Goal: Task Accomplishment & Management: Complete application form

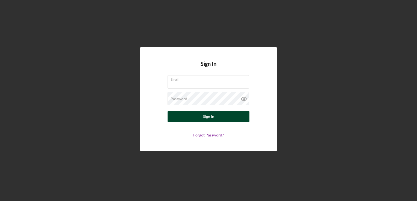
type input "[EMAIL_ADDRESS][DOMAIN_NAME]"
click at [198, 117] on button "Sign In" at bounding box center [209, 116] width 82 height 11
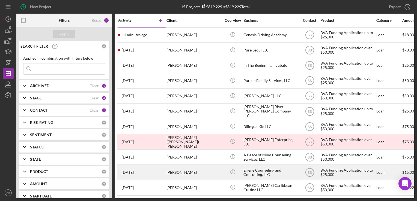
click at [176, 169] on div "[PERSON_NAME]" at bounding box center [193, 172] width 55 height 14
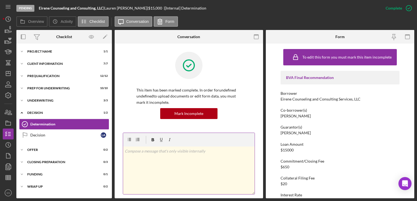
scroll to position [38, 0]
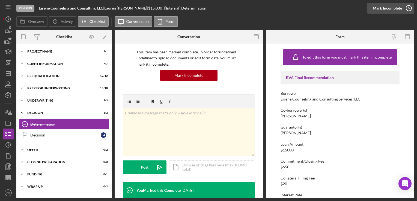
click at [411, 7] on icon "button" at bounding box center [409, 8] width 14 height 14
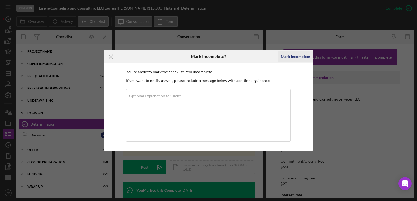
click at [304, 58] on div "Mark Incomplete" at bounding box center [295, 56] width 29 height 11
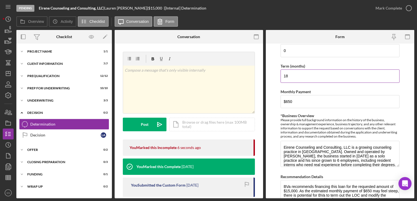
scroll to position [217, 0]
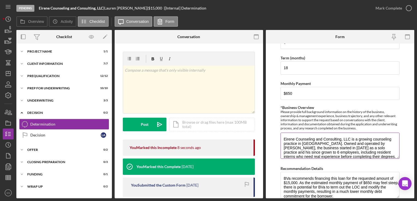
click at [347, 144] on textarea "Eirene Counseling and Consulting, LLC is a growing counseling practice in Henri…" at bounding box center [340, 146] width 119 height 26
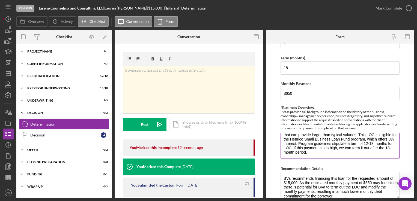
scroll to position [57, 0]
click at [358, 143] on textarea "Eirene Counseling and Consulting, LLC is a growing counseling practice in Henri…" at bounding box center [340, 146] width 119 height 26
click at [308, 93] on input "$650" at bounding box center [340, 93] width 119 height 13
type input "$6"
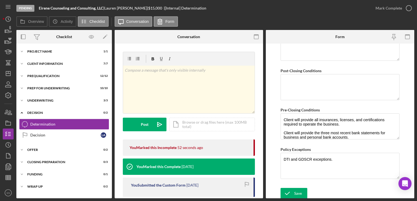
scroll to position [433, 0]
type input "$0"
click at [289, 191] on icon "submit" at bounding box center [288, 194] width 14 height 14
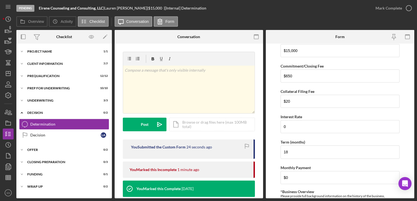
scroll to position [119, 0]
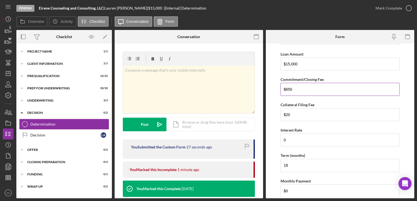
click at [314, 90] on input "$650" at bounding box center [340, 89] width 119 height 13
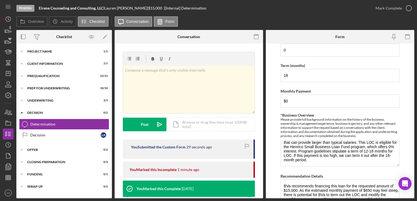
scroll to position [209, 0]
click at [304, 99] on input "$0" at bounding box center [340, 101] width 119 height 13
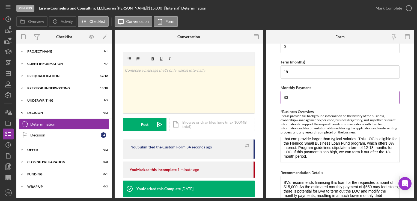
scroll to position [213, 0]
click at [274, 153] on form "BVA Final Recommendation Borrower Eirene Counseling and Consulting Services, LL…" at bounding box center [340, 121] width 148 height 155
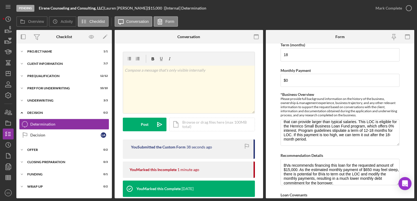
scroll to position [230, 0]
click at [7, 19] on icon "Icon/History" at bounding box center [8, 19] width 14 height 14
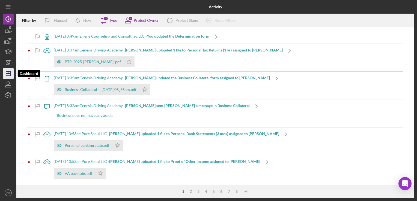
click at [7, 74] on icon "Icon/Dashboard" at bounding box center [8, 74] width 14 height 14
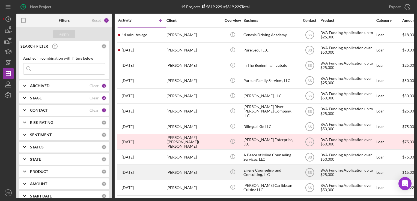
click at [198, 178] on div "Lauren Anderson" at bounding box center [193, 172] width 55 height 14
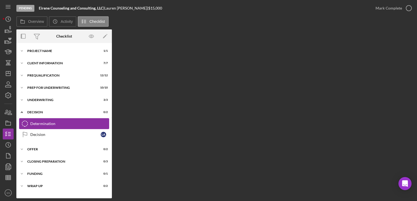
click at [45, 124] on div "Determination" at bounding box center [69, 124] width 79 height 4
click at [36, 101] on div "Underwriting" at bounding box center [66, 100] width 78 height 3
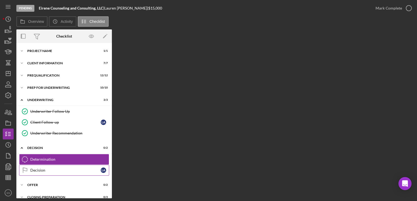
click at [43, 172] on link "Decision Decision L A" at bounding box center [64, 170] width 90 height 11
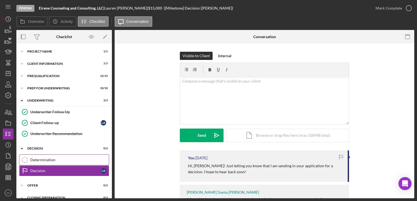
click at [47, 163] on link "Determination Determination" at bounding box center [64, 160] width 90 height 11
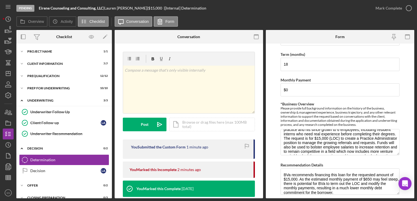
scroll to position [20, 0]
click at [295, 94] on input "$0" at bounding box center [340, 89] width 119 height 13
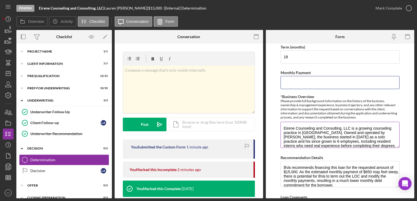
scroll to position [228, 0]
type input "$208.33"
click at [300, 136] on textarea "Eirene Counseling and Consulting, LLC is a growing counseling practice in Henri…" at bounding box center [340, 134] width 119 height 26
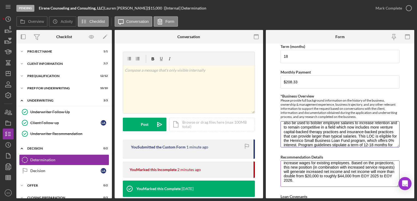
scroll to position [35, 0]
click at [345, 177] on textarea "BVa recommends financing this loan for the requested amount of $15,000. As the …" at bounding box center [340, 174] width 119 height 26
click at [343, 180] on textarea "BVa recommends financing this loan for the requested amount of $15,000. As the …" at bounding box center [340, 174] width 119 height 26
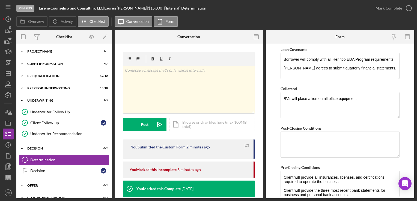
scroll to position [433, 0]
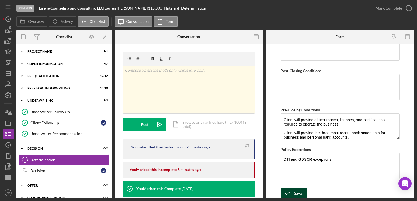
type textarea "BVa recommends financing this loan for the requested amount of $15,000. As the …"
click at [286, 192] on icon "submit" at bounding box center [288, 194] width 14 height 14
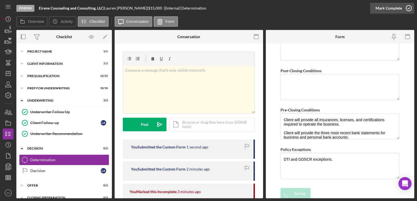
click at [407, 5] on icon "button" at bounding box center [409, 8] width 14 height 14
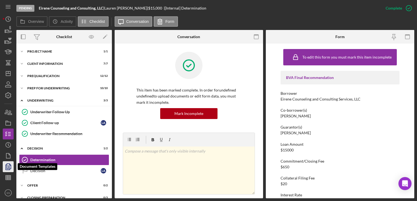
click at [9, 163] on icon "button" at bounding box center [8, 167] width 14 height 14
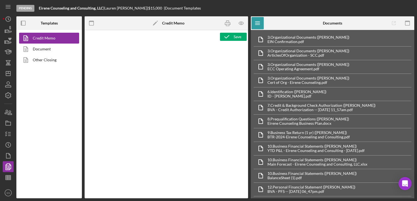
type textarea "<p>&nbsp;</p> <p><span style="text-decoration: underline;"><strong>BVA Final Re…"
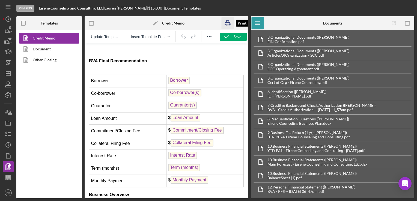
click at [224, 23] on icon "button" at bounding box center [228, 23] width 12 height 12
